Goal: Transaction & Acquisition: Purchase product/service

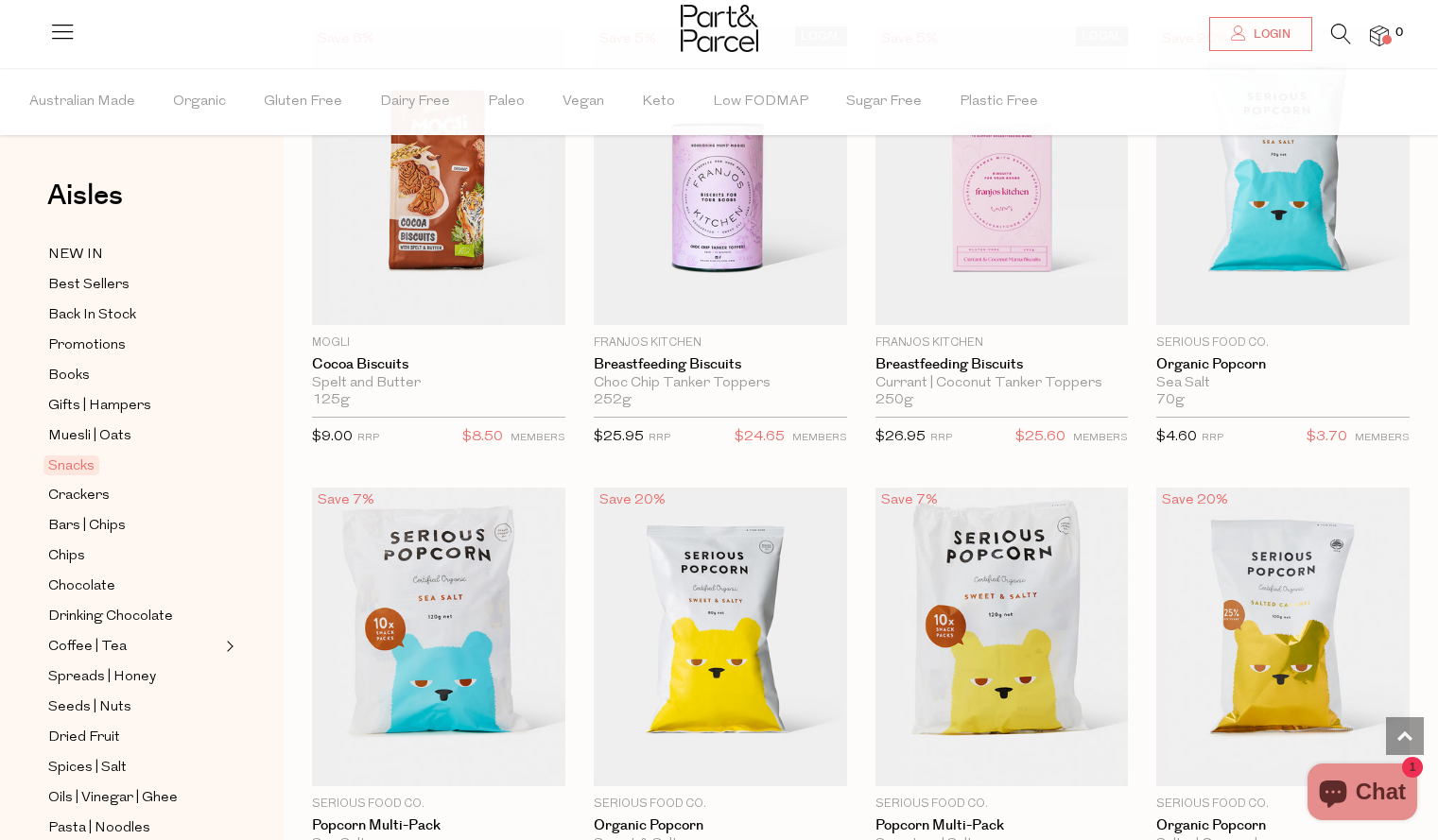
scroll to position [5141, 0]
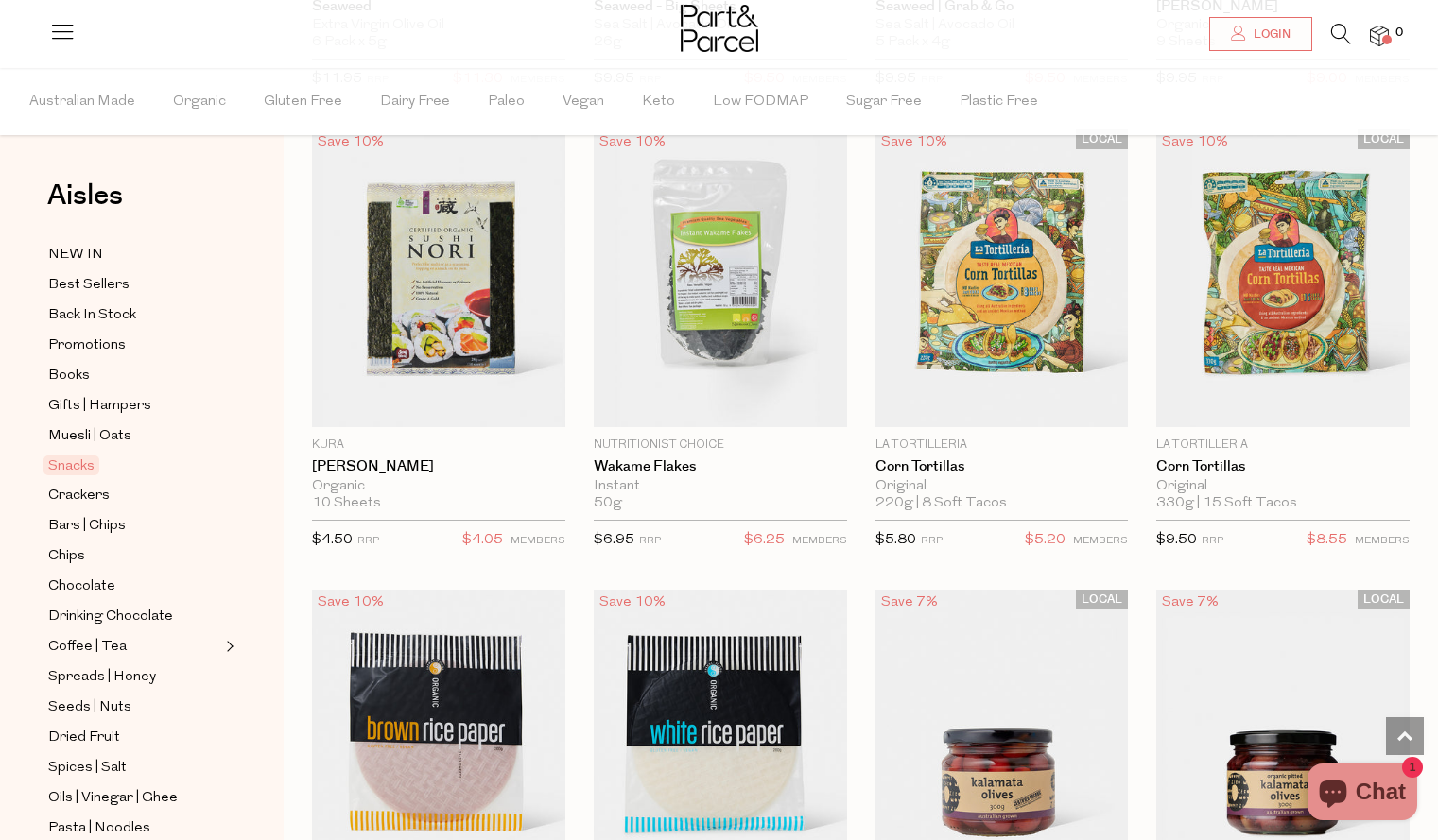
scroll to position [7346, 0]
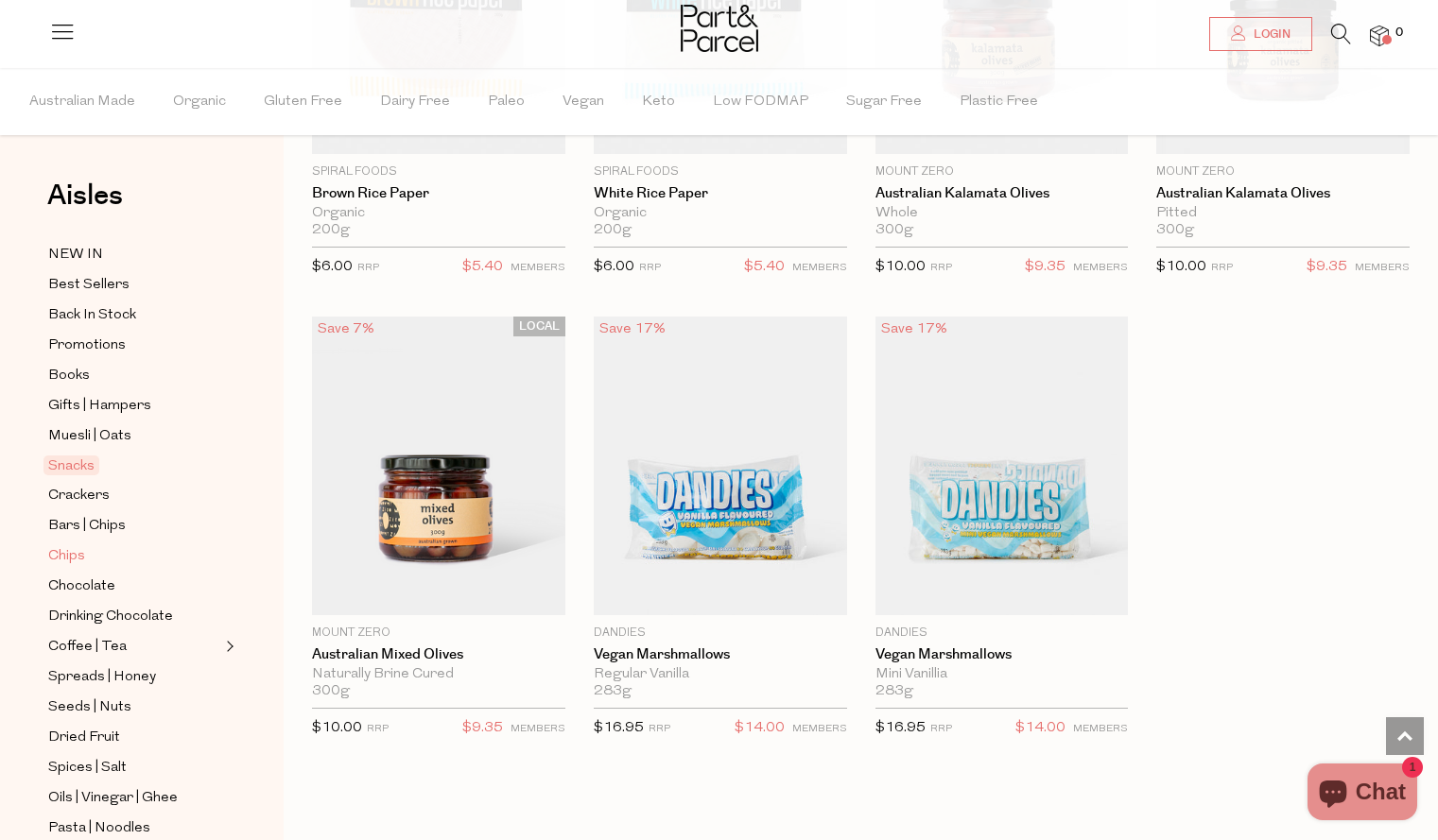
click at [76, 545] on span "Chips" at bounding box center [66, 557] width 37 height 23
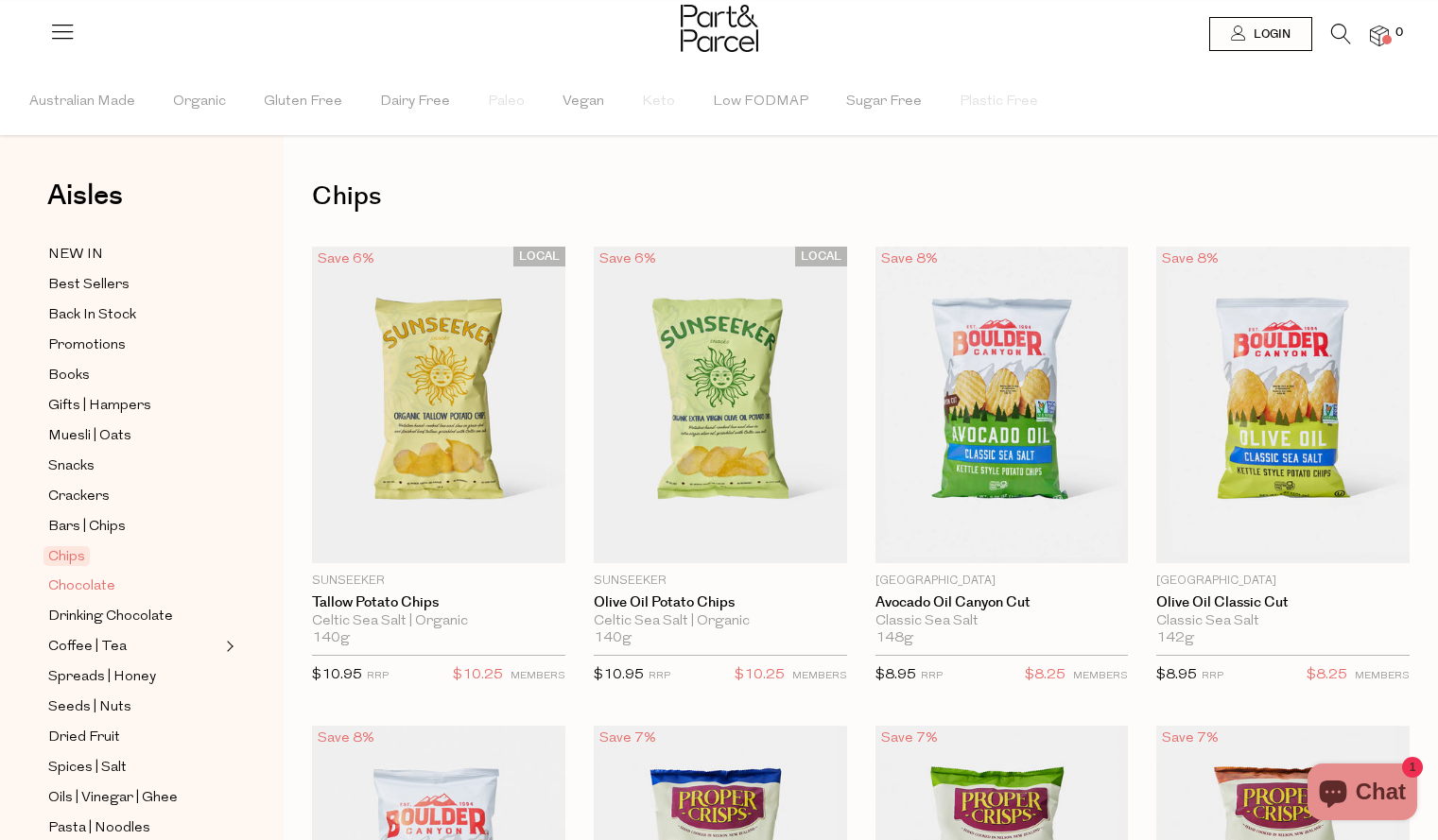
click at [76, 576] on span "Chocolate" at bounding box center [81, 587] width 67 height 23
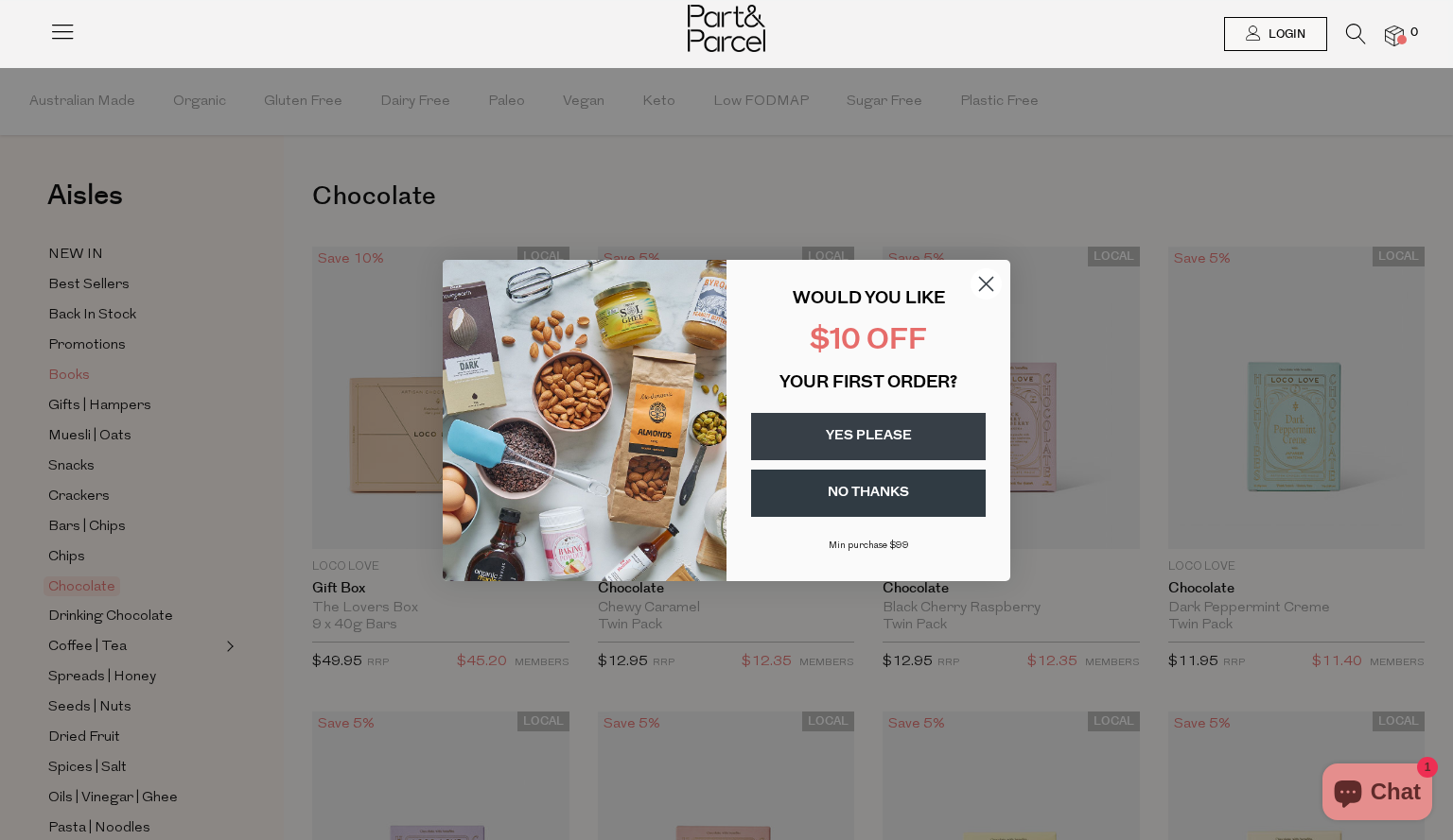
click at [96, 427] on div "Close dialog WOULD YOU LIKE $10 OFF YOUR FIRST ORDER? YES PLEASE NO THANKS [PER…" at bounding box center [726, 420] width 1453 height 840
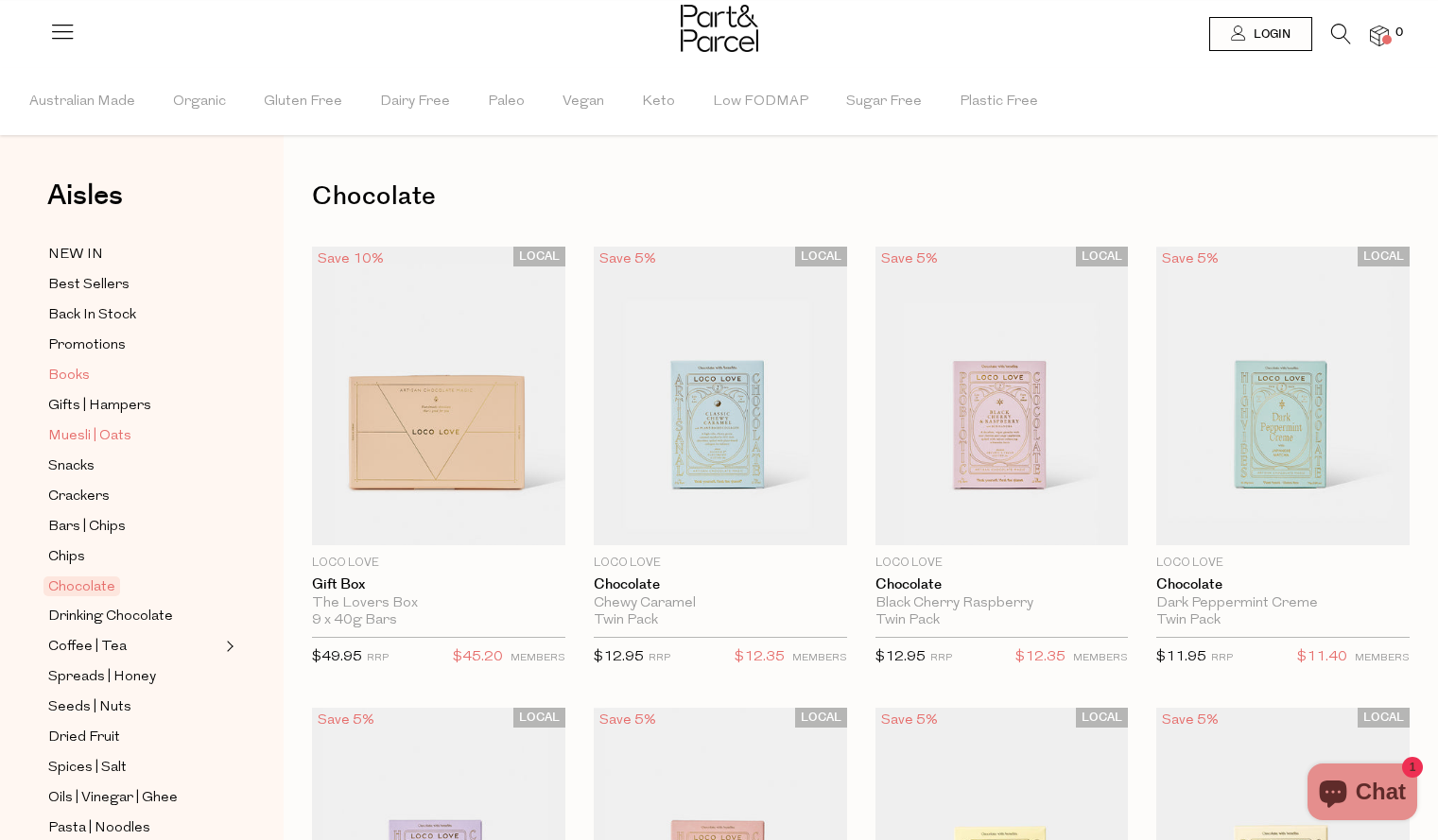
click at [96, 427] on span "Muesli | Oats" at bounding box center [89, 437] width 83 height 23
